Goal: Task Accomplishment & Management: Manage account settings

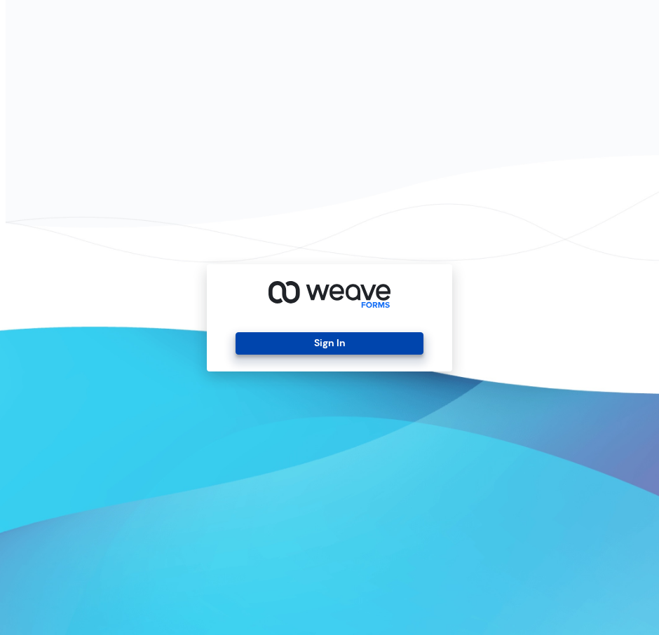
click at [347, 341] on button "Sign In" at bounding box center [328, 343] width 187 height 22
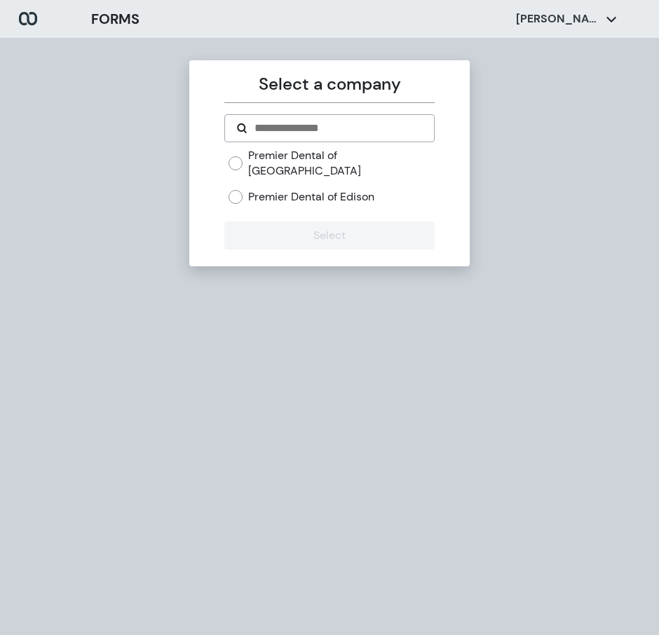
click at [296, 189] on label "Premier Dental of Edison" at bounding box center [311, 196] width 126 height 15
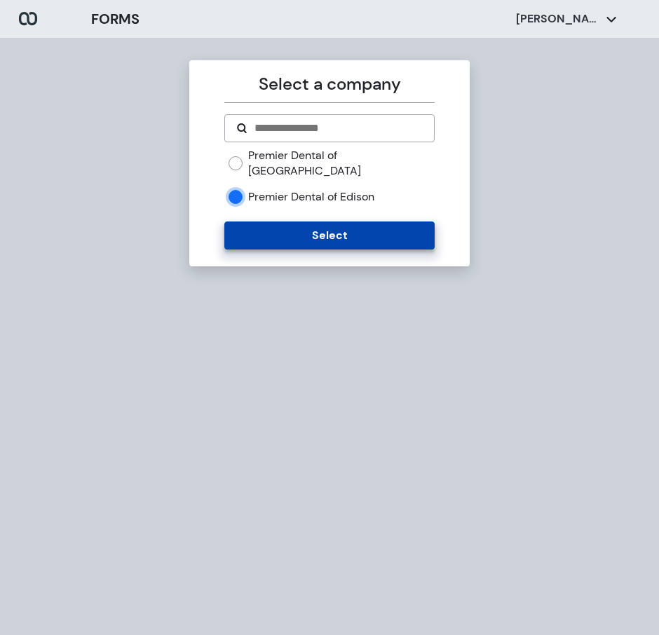
click at [297, 221] on button "Select" at bounding box center [329, 235] width 210 height 28
